Goal: Find specific page/section: Find specific page/section

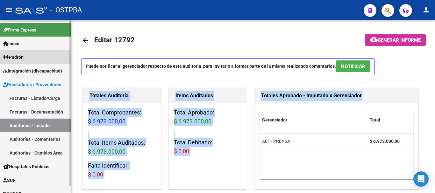
click at [23, 56] on span "Padrón" at bounding box center [13, 57] width 20 height 7
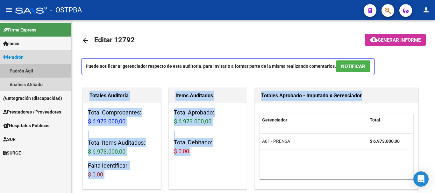
click at [20, 69] on link "Padrón Ágil" at bounding box center [35, 71] width 71 height 14
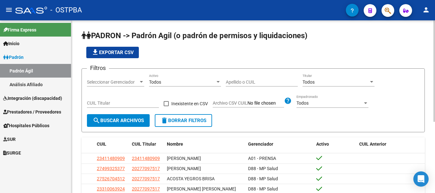
click at [142, 82] on div at bounding box center [141, 82] width 3 height 2
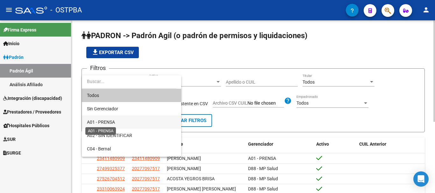
drag, startPoint x: 107, startPoint y: 120, endPoint x: 117, endPoint y: 120, distance: 10.5
click at [108, 120] on span "A01 - PRENSA" at bounding box center [101, 122] width 28 height 5
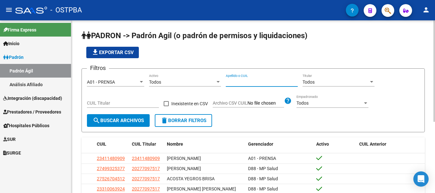
click at [232, 81] on input "Apellido o CUIL" at bounding box center [262, 82] width 72 height 5
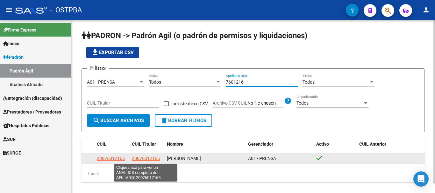
click at [138, 160] on span "20076012165" at bounding box center [146, 158] width 28 height 5
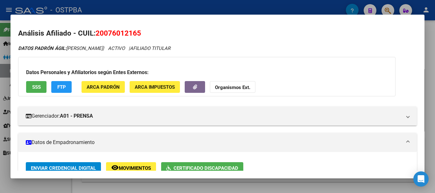
click at [164, 188] on div at bounding box center [217, 96] width 435 height 193
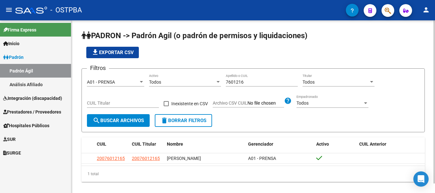
click at [253, 79] on div "7601216 Apellido o CUIL" at bounding box center [262, 80] width 72 height 13
type input "7"
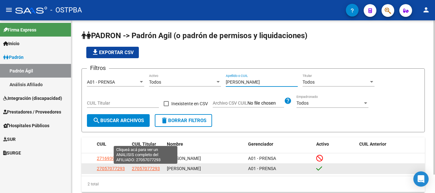
type input "[PERSON_NAME]"
click at [141, 168] on span "27057077293" at bounding box center [146, 168] width 28 height 5
type textarea "27057077293"
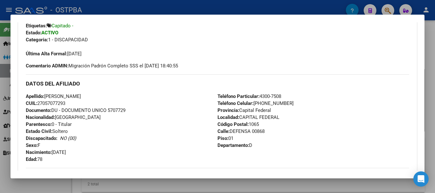
scroll to position [159, 0]
